Goal: Find specific page/section: Find specific page/section

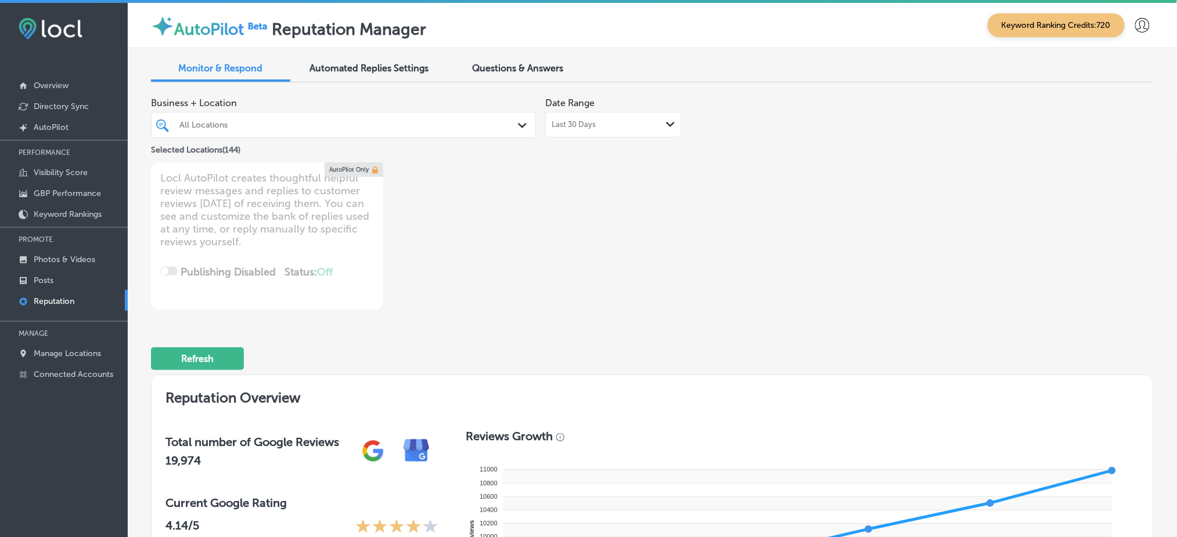
click at [591, 132] on div "Last 30 Days Path Created with Sketch." at bounding box center [613, 125] width 136 height 26
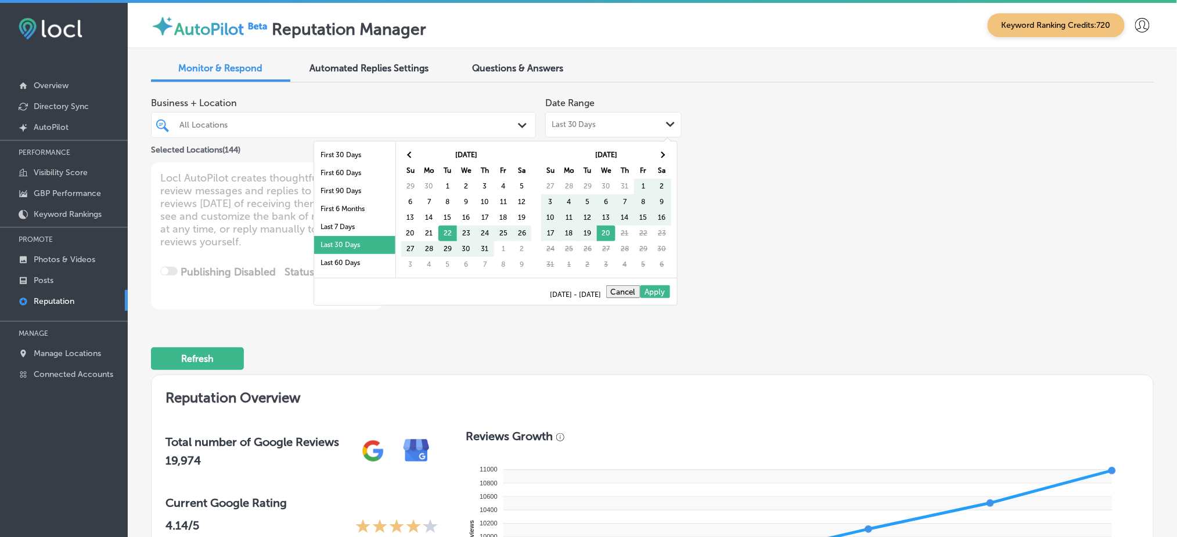
click at [917, 178] on div "Business + Location All Locations Path Created with Sketch. Selected Locations …" at bounding box center [652, 201] width 1002 height 218
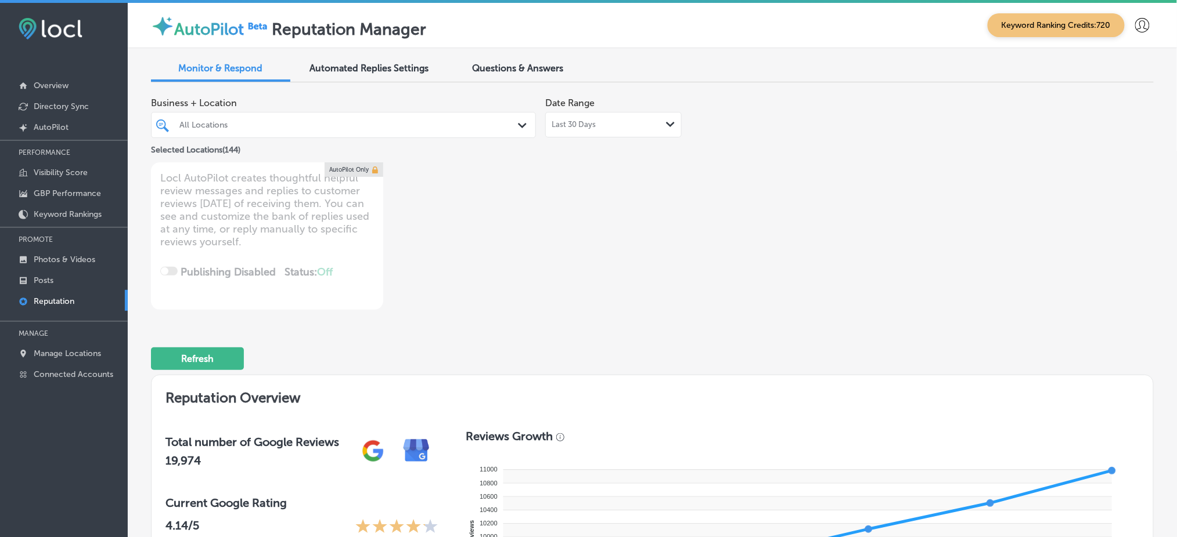
click at [290, 134] on div "All Locations" at bounding box center [344, 125] width 340 height 18
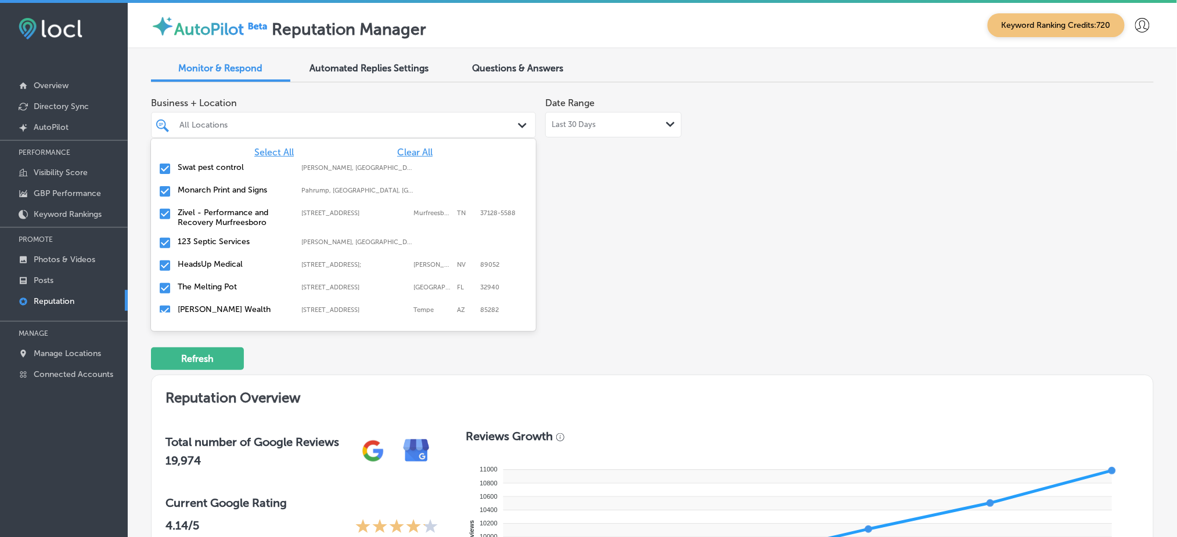
click at [406, 154] on span "Clear All" at bounding box center [414, 152] width 35 height 11
click at [674, 199] on div "Business + Location option focused, 1 of 145. 145 results available. Use Up and…" at bounding box center [451, 201] width 601 height 218
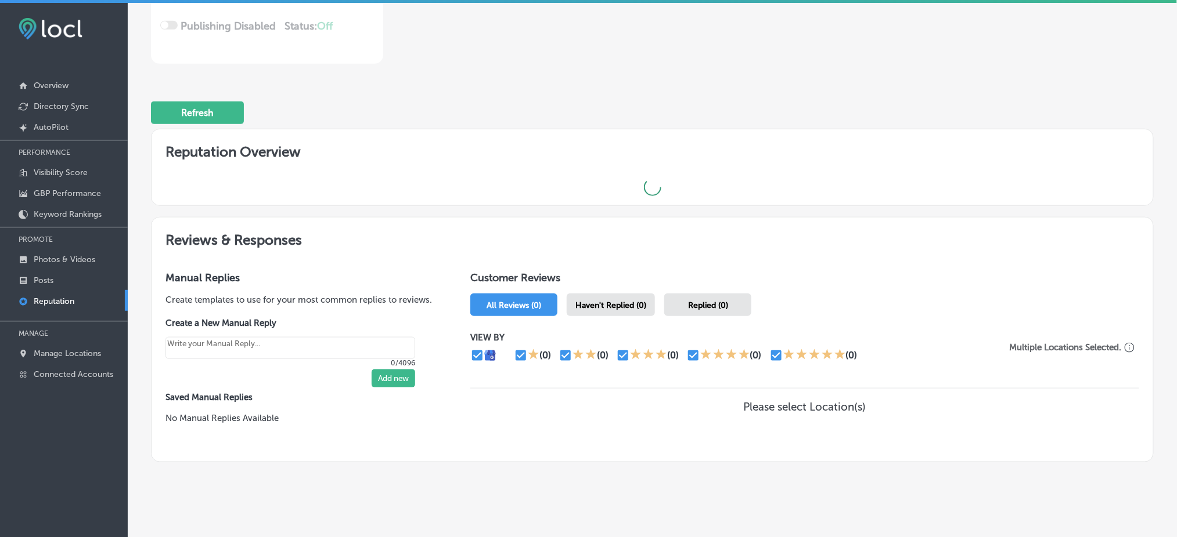
type textarea "x"
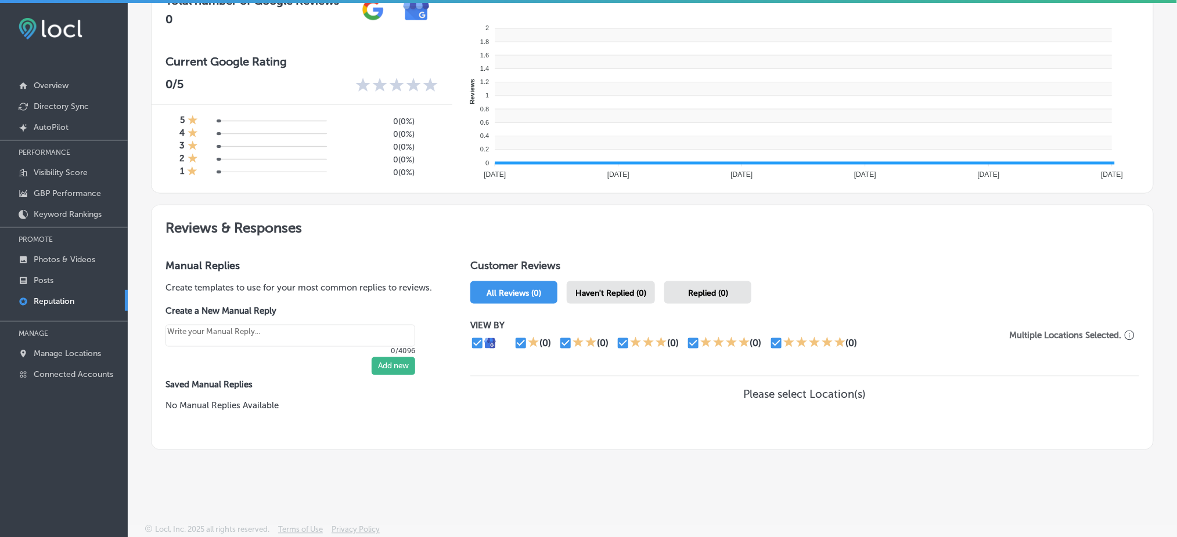
scroll to position [450, 0]
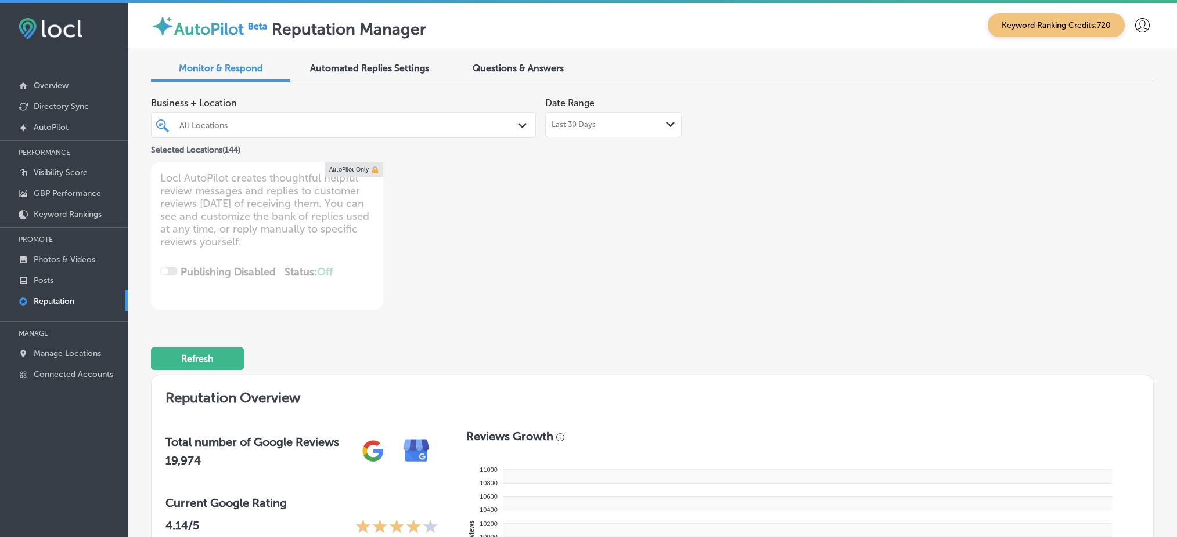
type textarea "x"
